Goal: Task Accomplishment & Management: Use online tool/utility

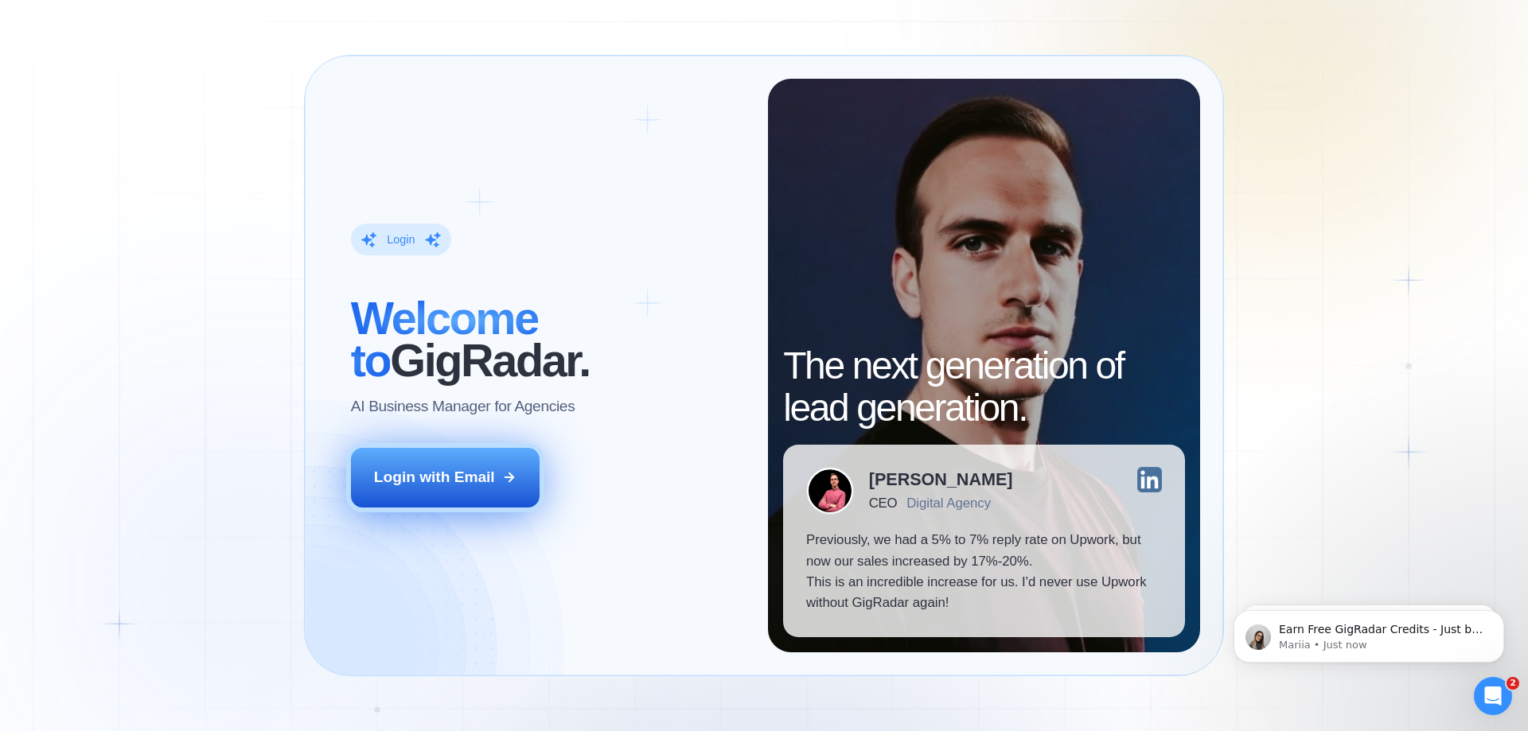
click at [474, 500] on button "Login with Email" at bounding box center [445, 477] width 189 height 59
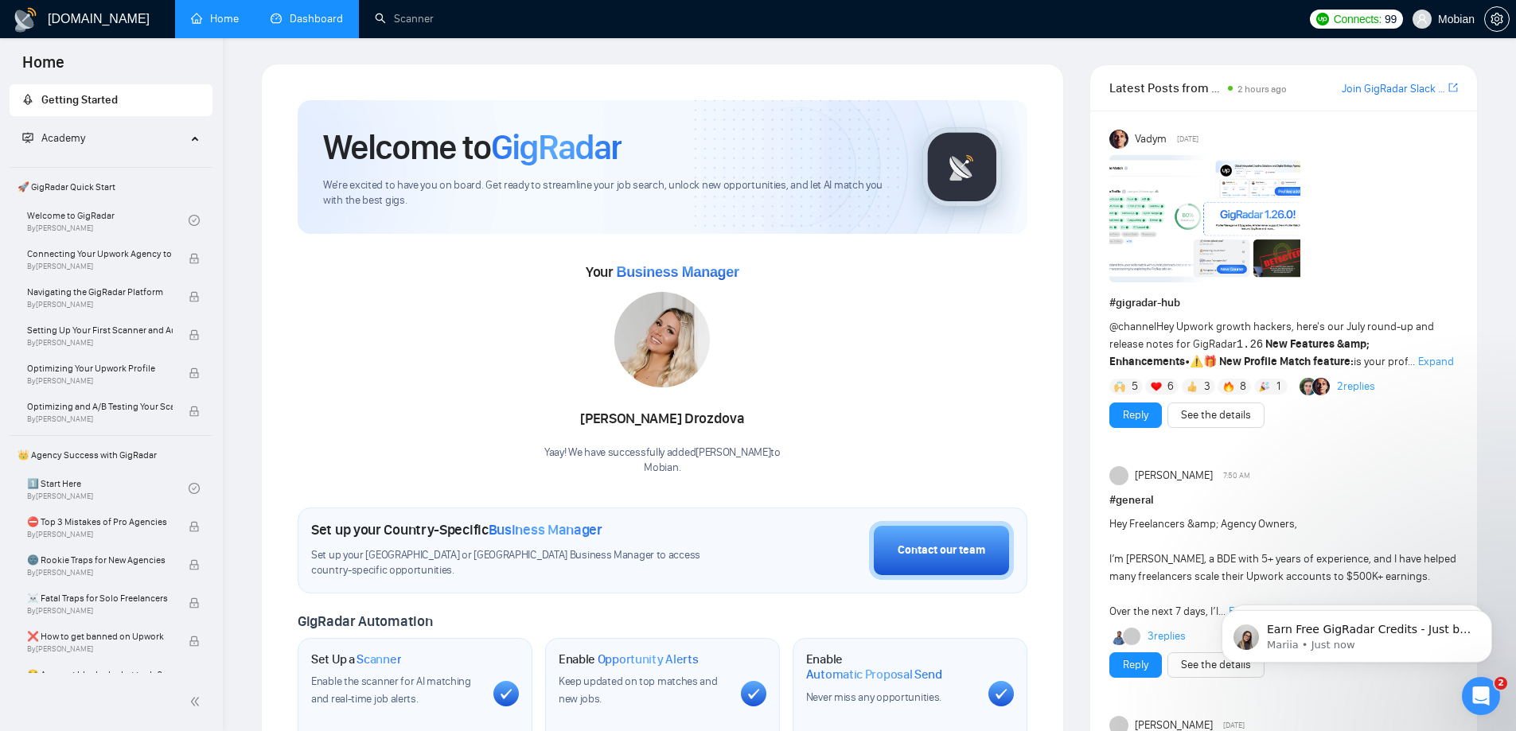
click at [290, 12] on link "Dashboard" at bounding box center [307, 19] width 72 height 14
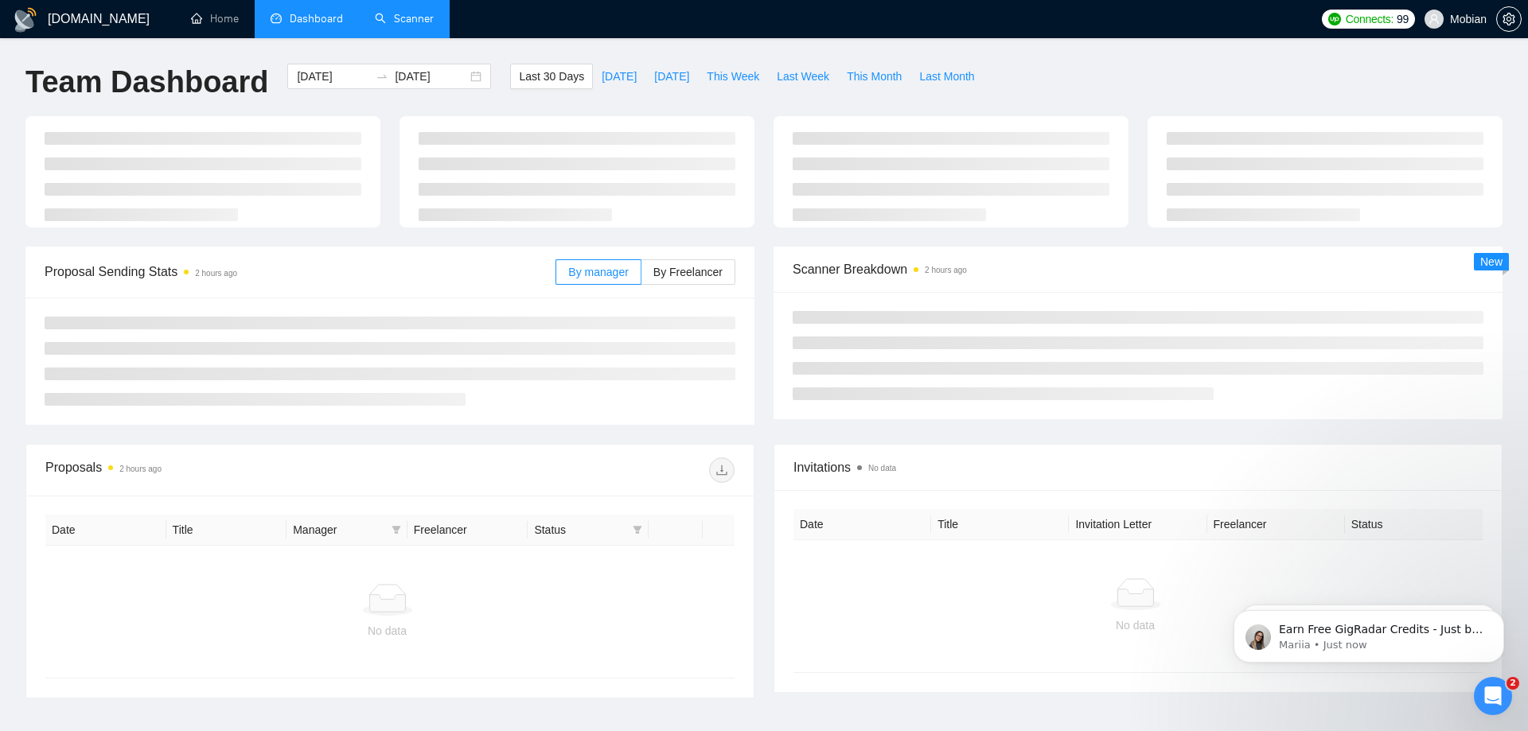
click at [390, 15] on link "Scanner" at bounding box center [404, 19] width 59 height 14
